Goal: Task Accomplishment & Management: Use online tool/utility

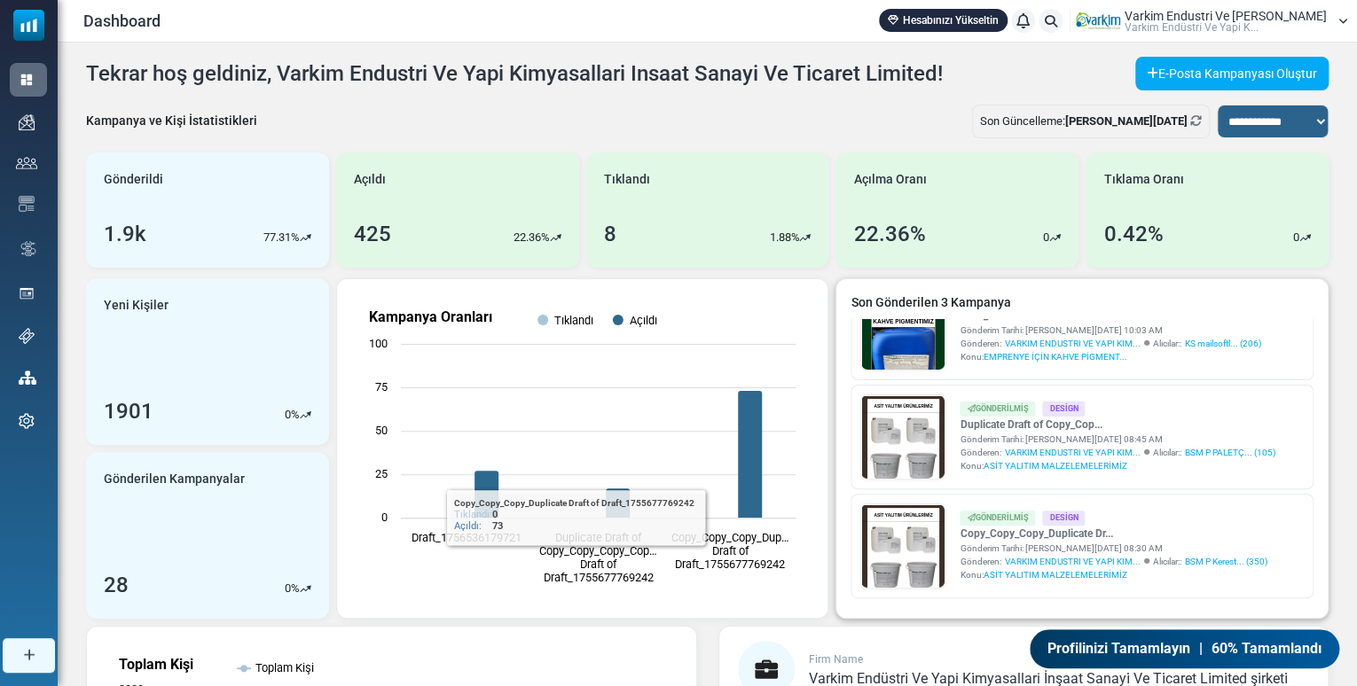
scroll to position [56, 0]
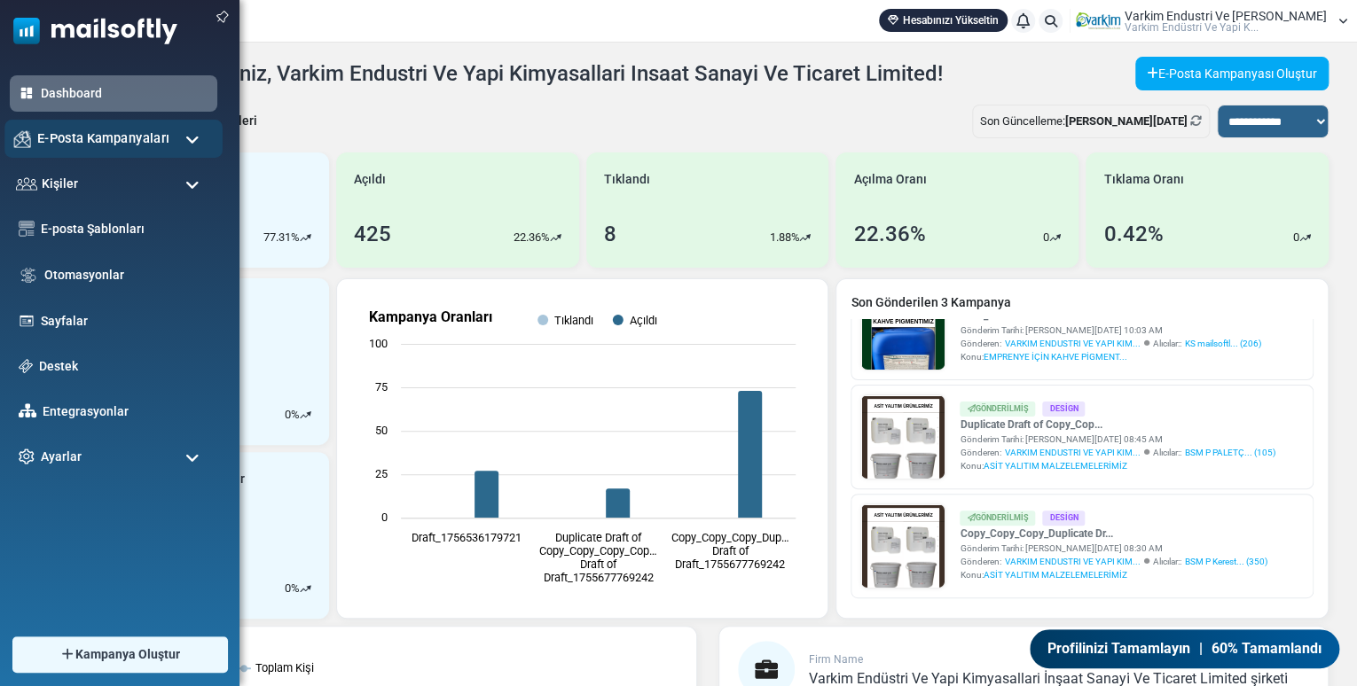
click at [92, 143] on span "E-Posta Kampanyaları" at bounding box center [103, 139] width 132 height 20
click at [53, 122] on div "E-Posta Kampanyaları" at bounding box center [113, 139] width 218 height 38
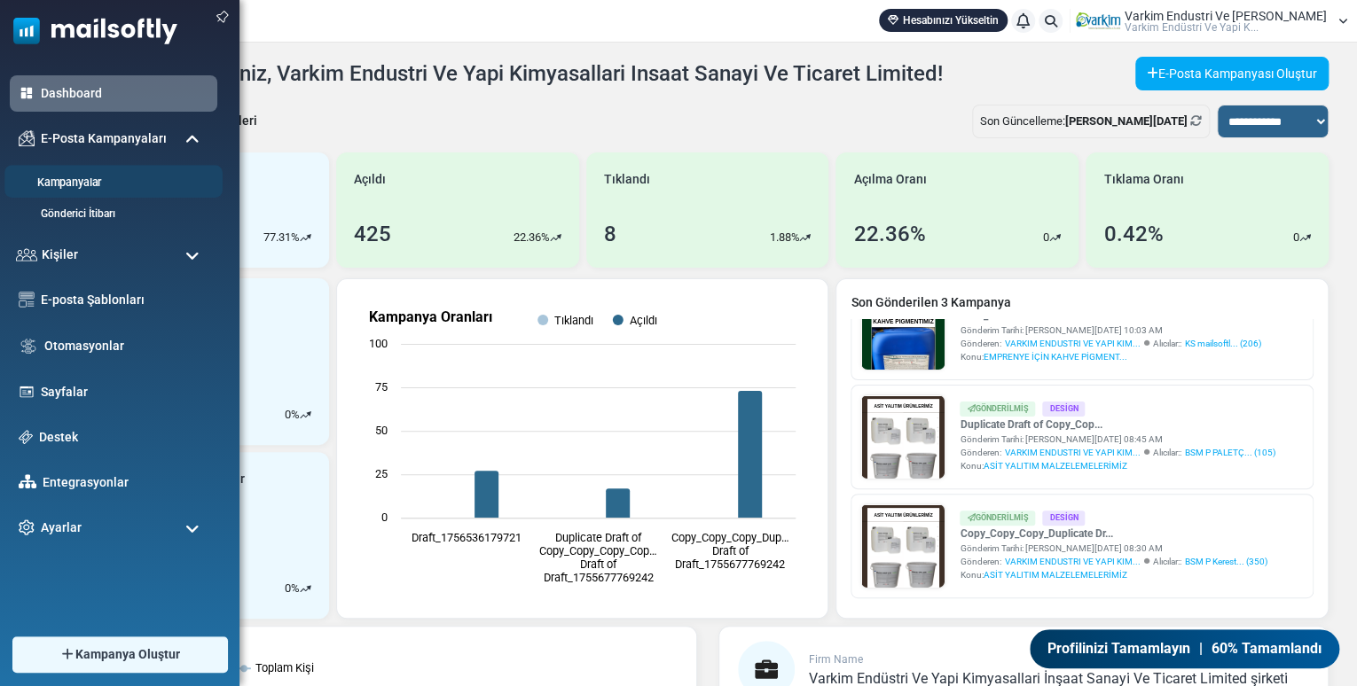
click at [90, 176] on link "Kampanyalar" at bounding box center [110, 183] width 213 height 17
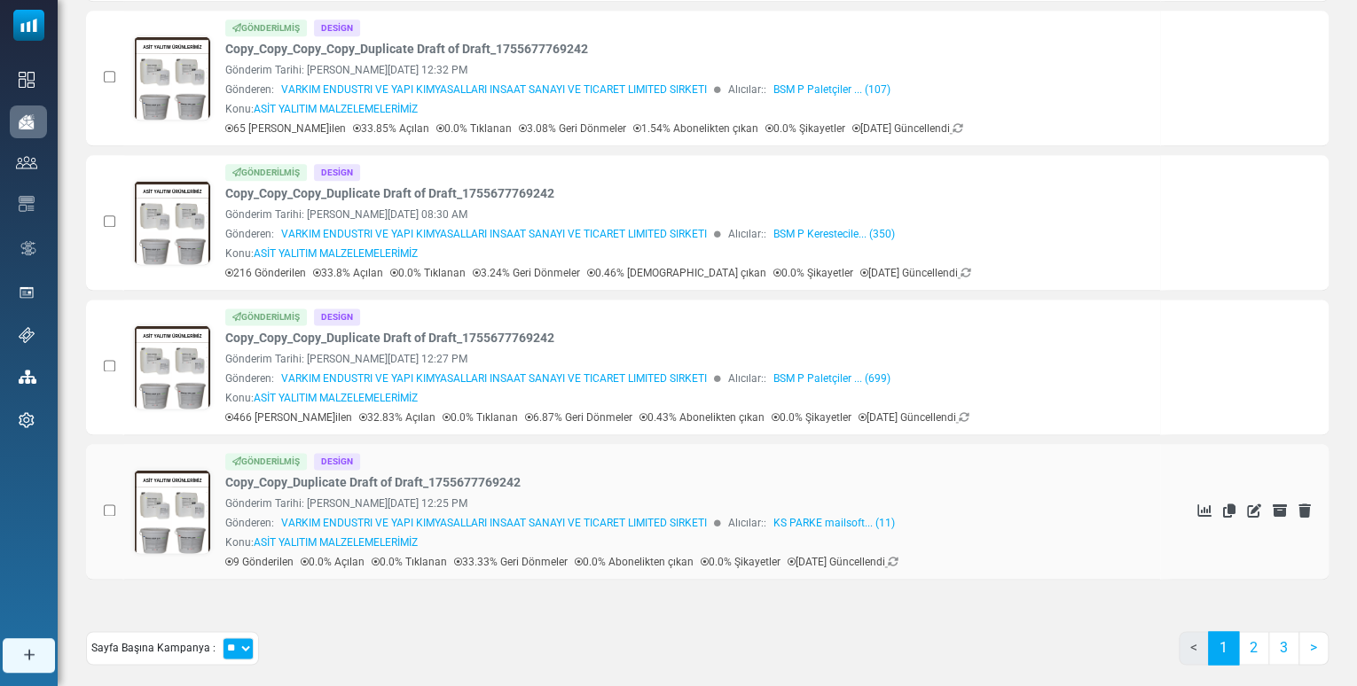
scroll to position [1057, 0]
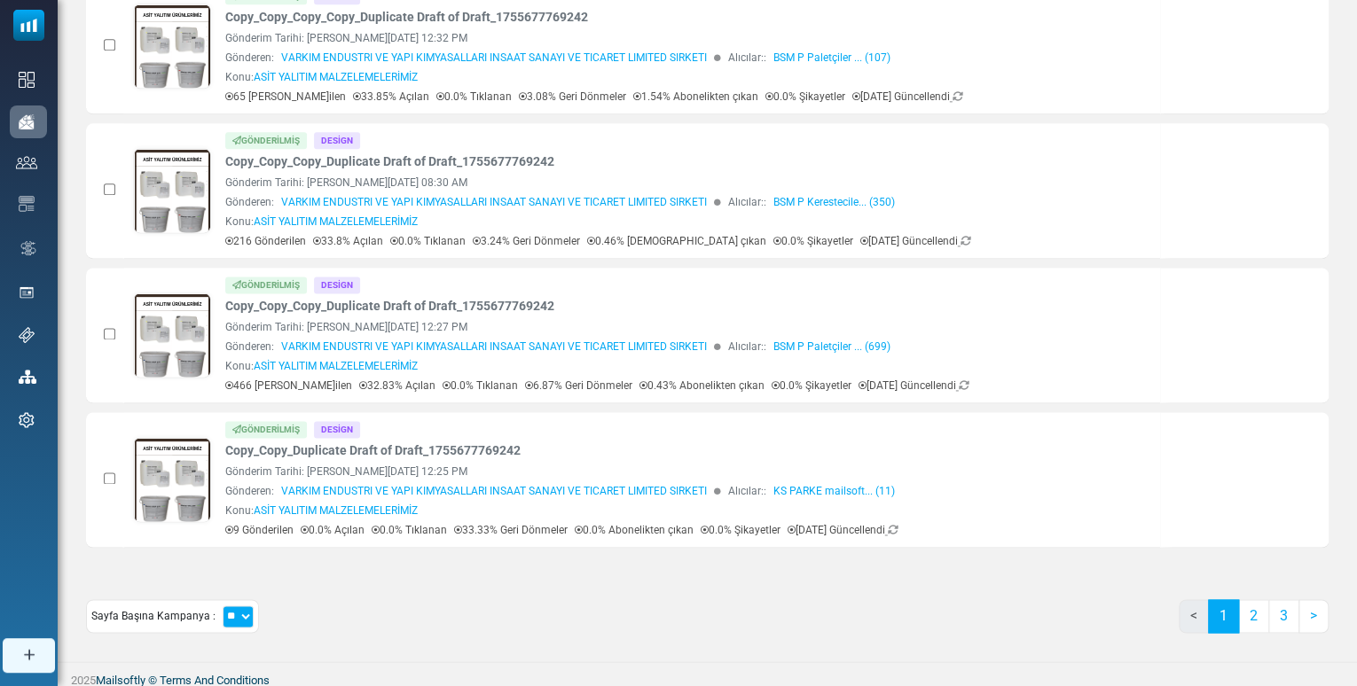
click at [231, 611] on select "** ** **" at bounding box center [238, 617] width 31 height 22
select select "**"
click at [223, 606] on select "** ** **" at bounding box center [238, 617] width 31 height 22
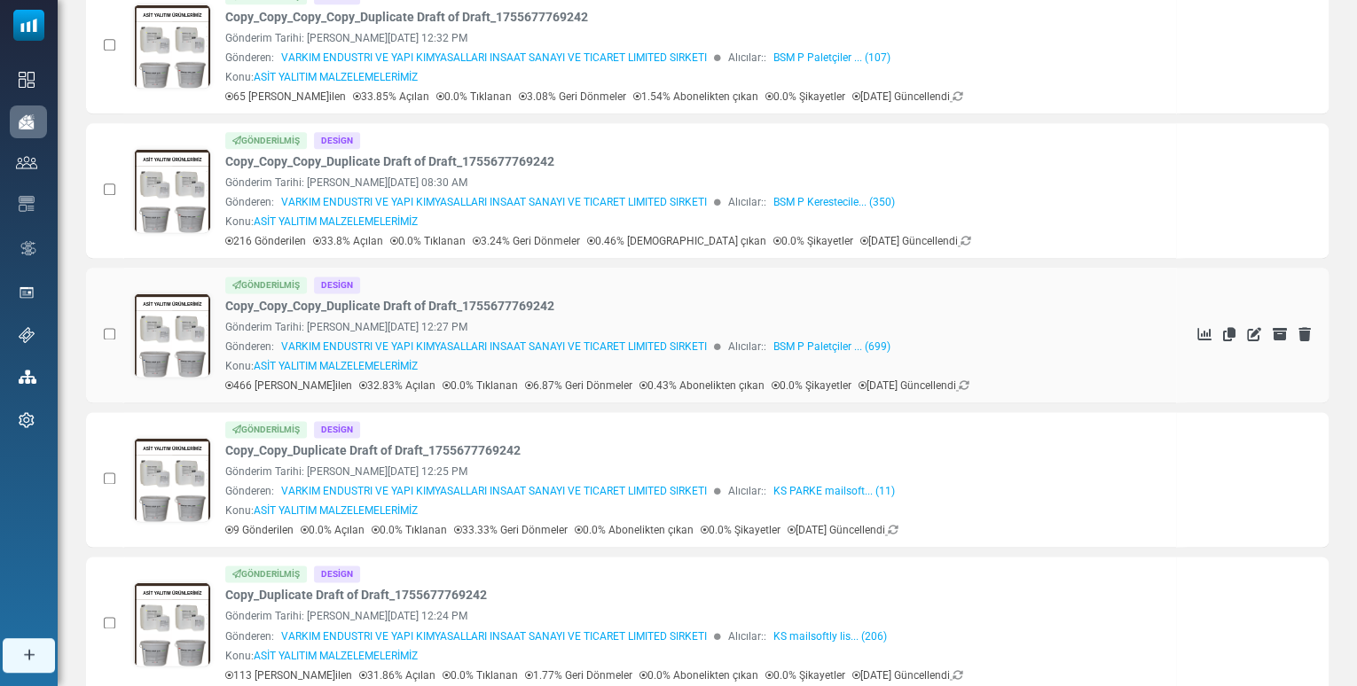
scroll to position [0, 0]
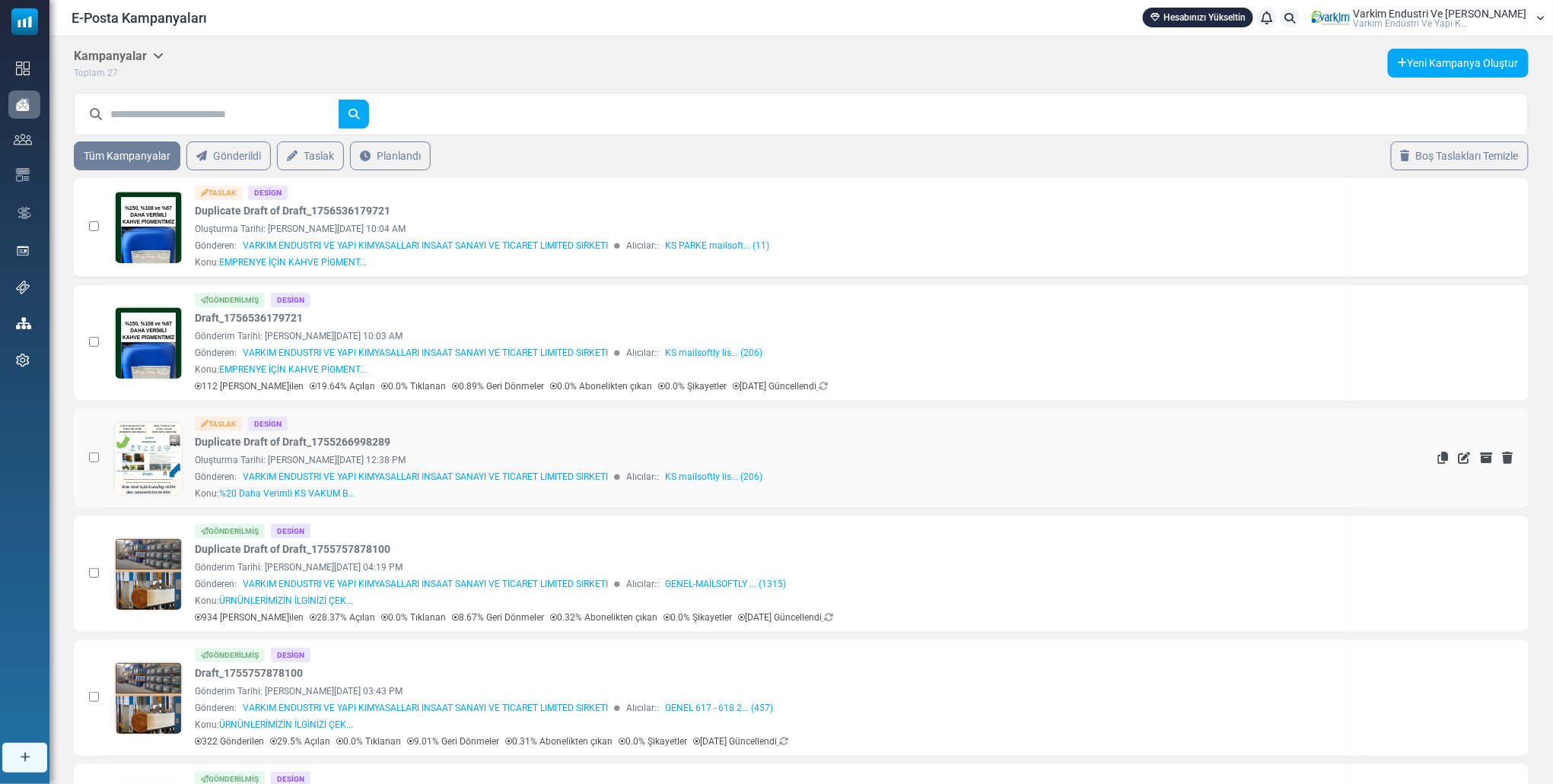
drag, startPoint x: 261, startPoint y: 455, endPoint x: 178, endPoint y: 427, distance: 87.6
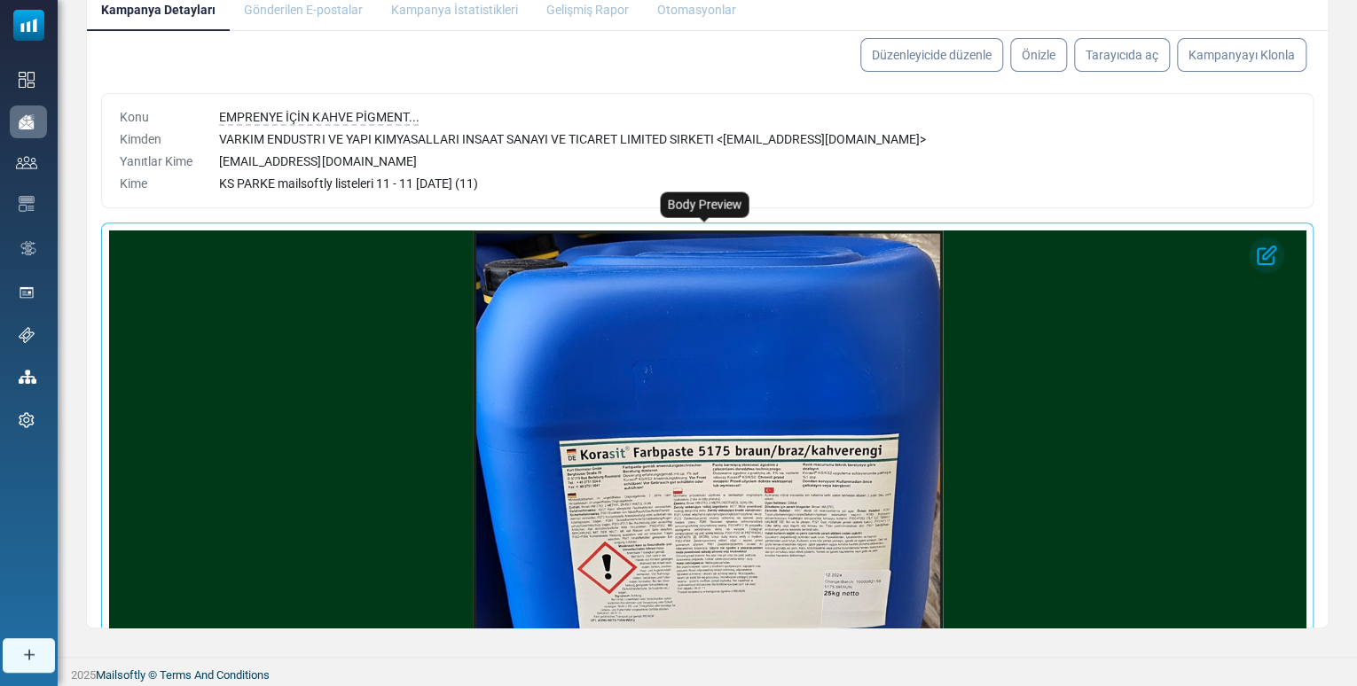
scroll to position [295, 0]
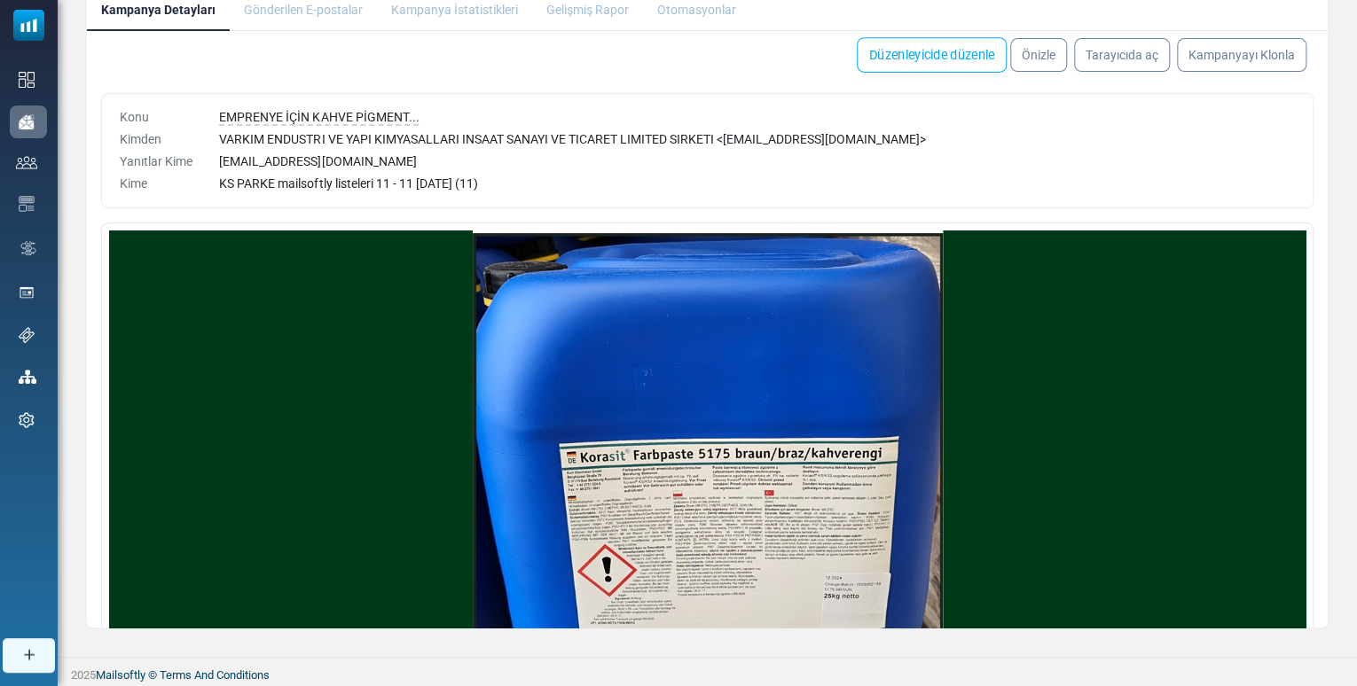
click at [917, 47] on link "Düzenleyicide düzenle" at bounding box center [931, 54] width 150 height 35
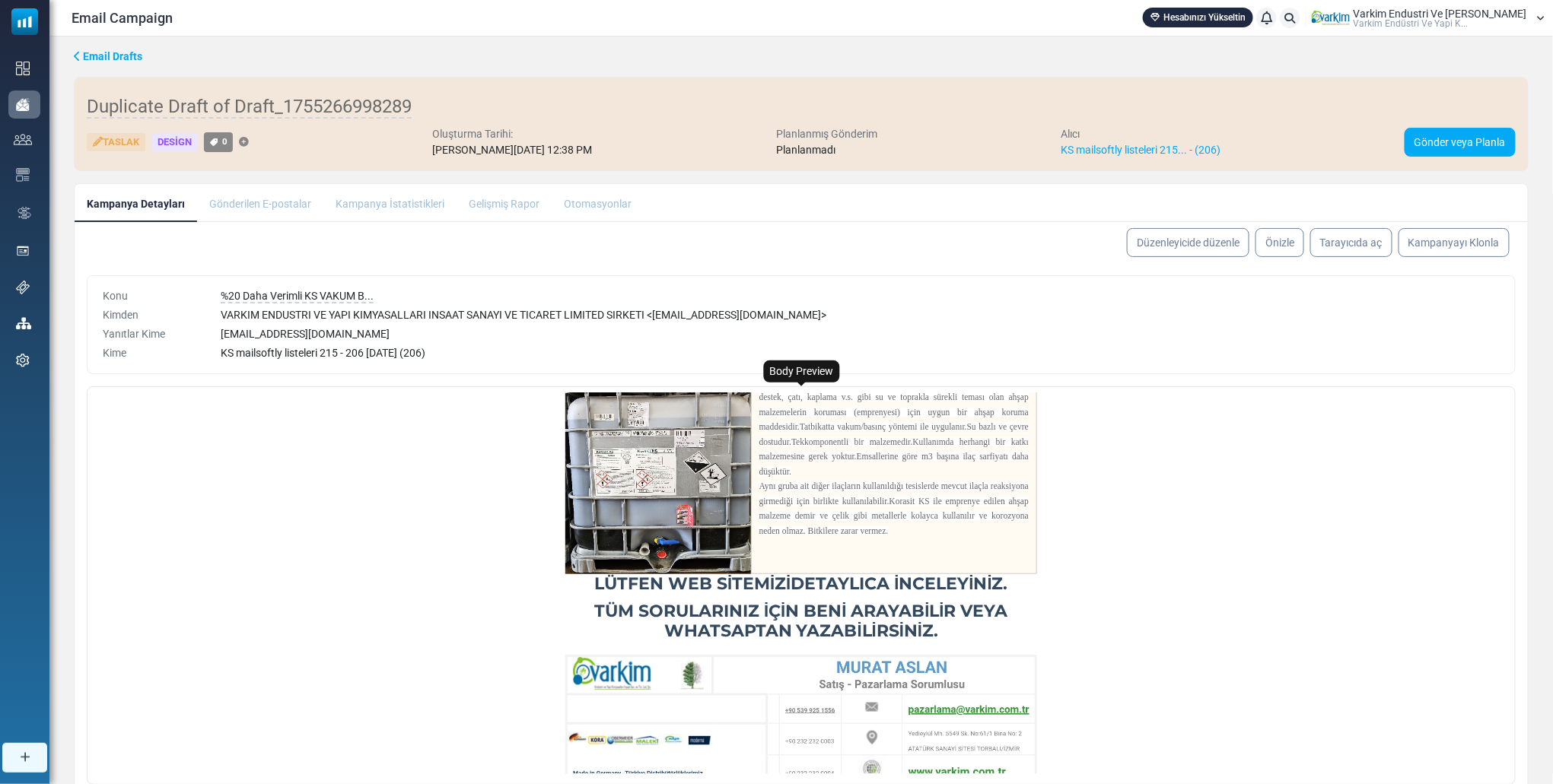
scroll to position [671, 0]
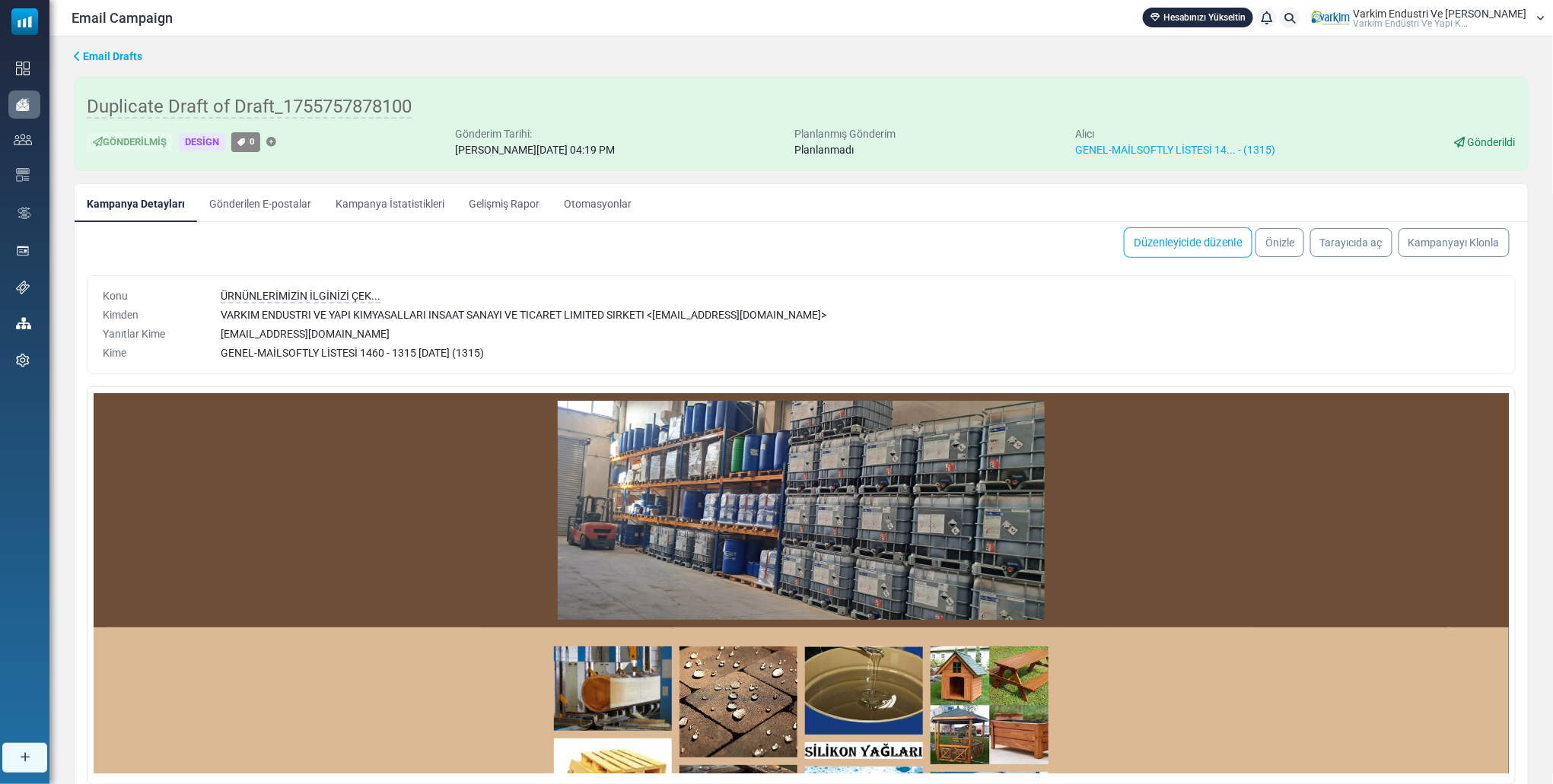
click at [1207, 244] on link "Düzenleyicide düzenle" at bounding box center [1188, 242] width 129 height 30
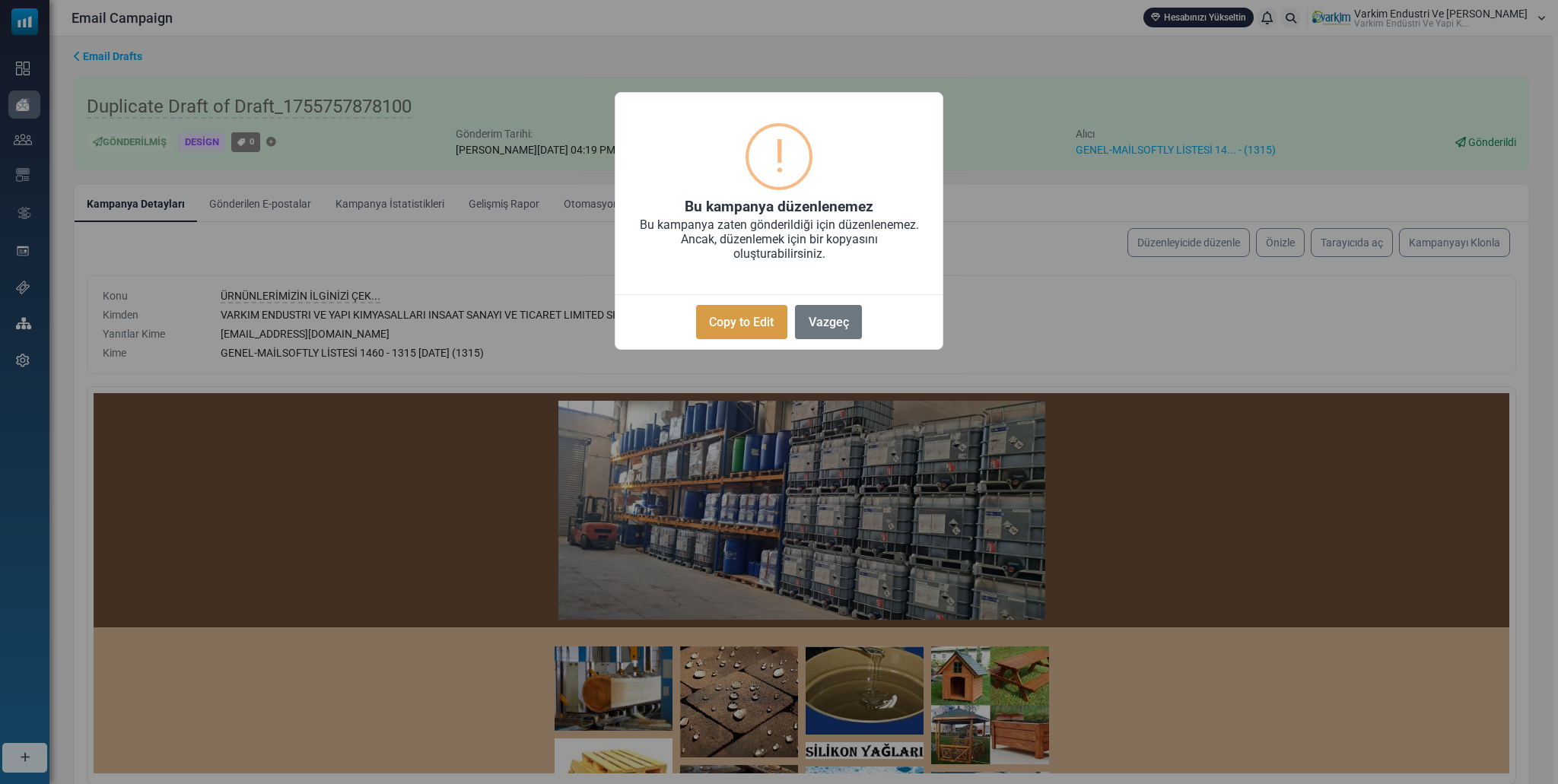
click at [728, 332] on button "Copy to Edit" at bounding box center [741, 323] width 91 height 34
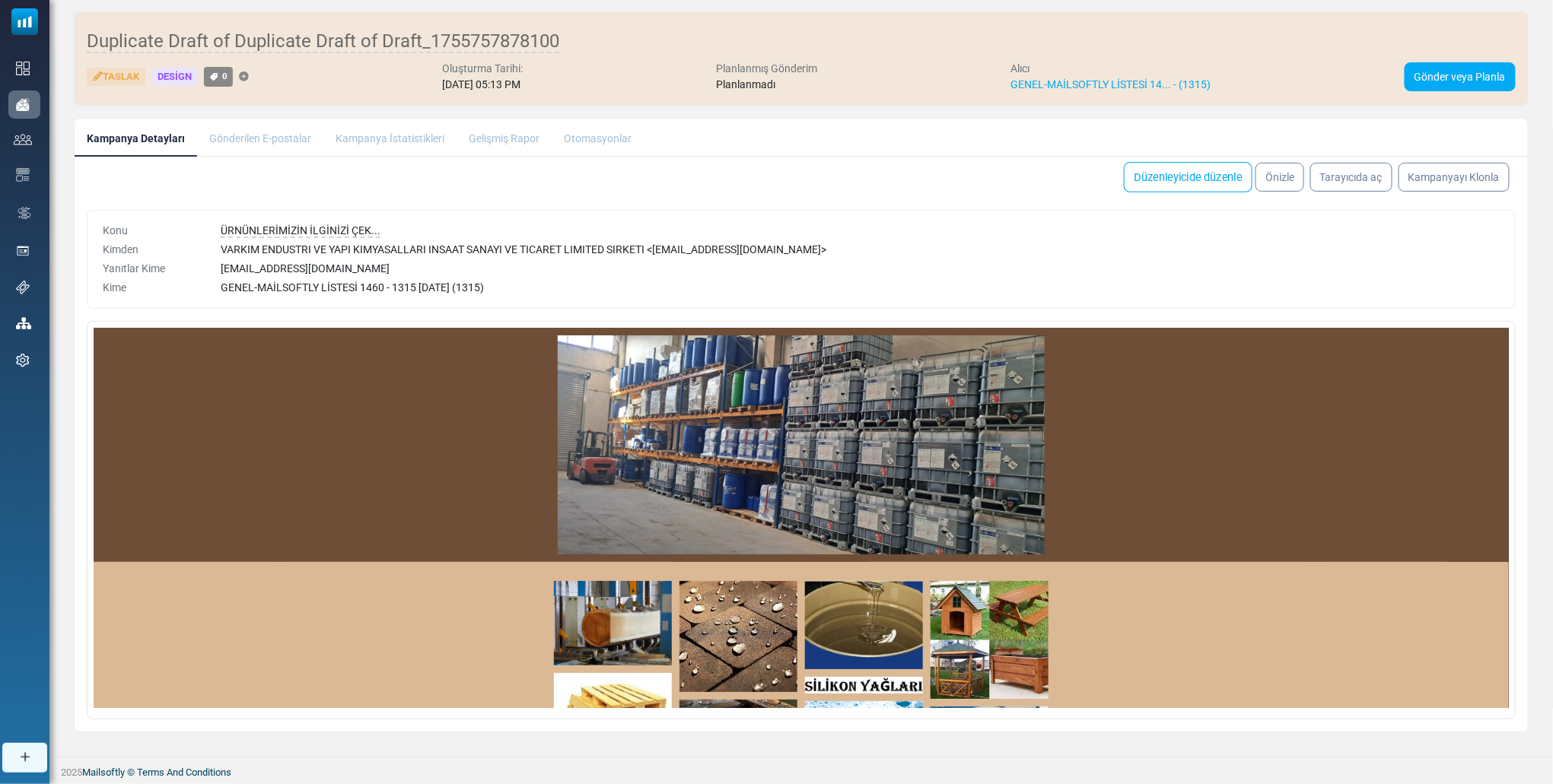
click at [1191, 168] on link "Düzenleyicide düzenle" at bounding box center [1188, 177] width 129 height 30
